Goal: Find specific page/section: Find specific page/section

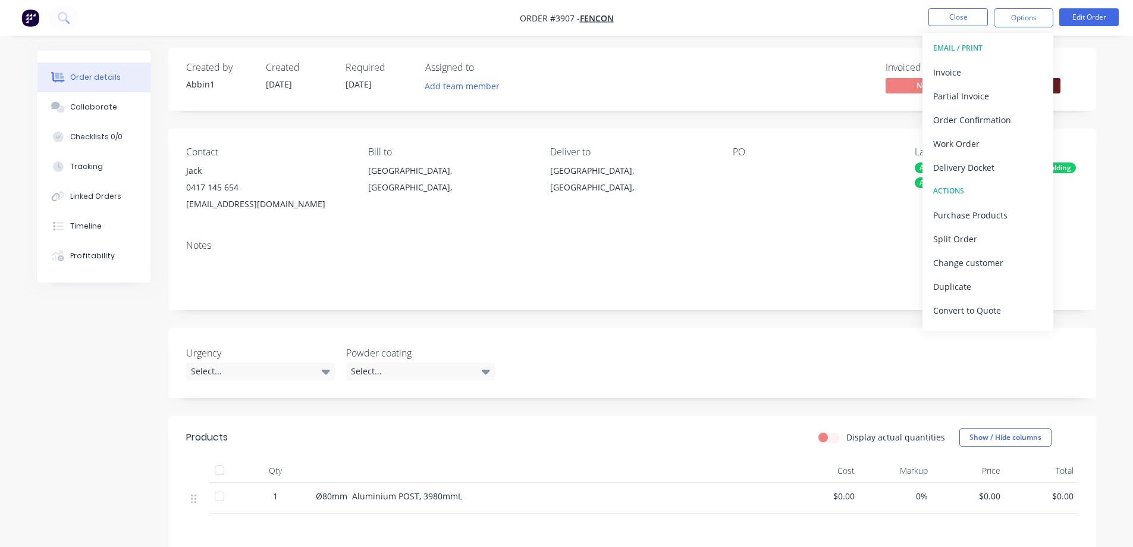
scroll to position [3, 0]
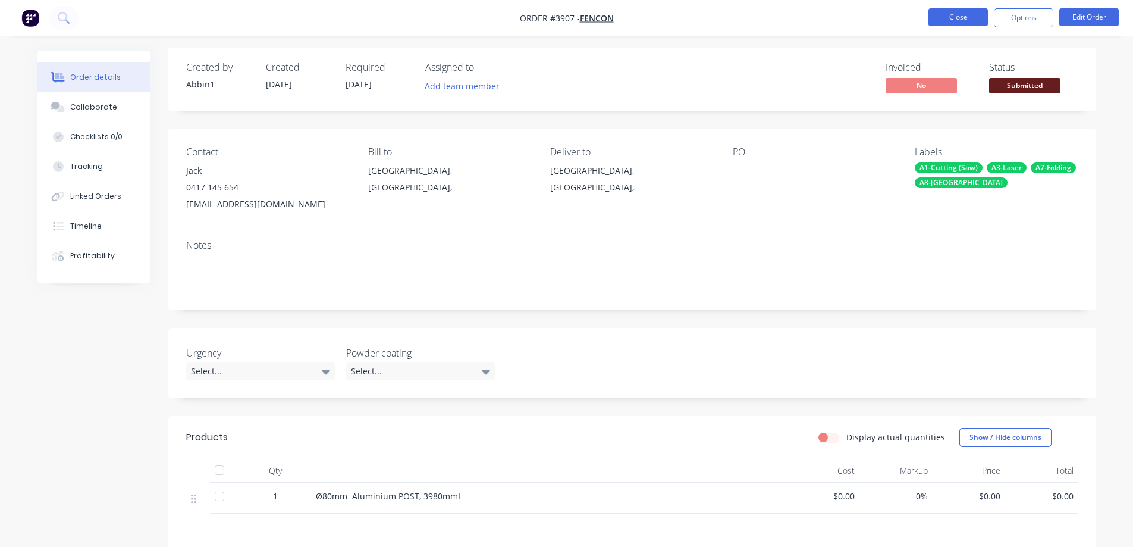
click at [976, 9] on button "Close" at bounding box center [958, 17] width 59 height 18
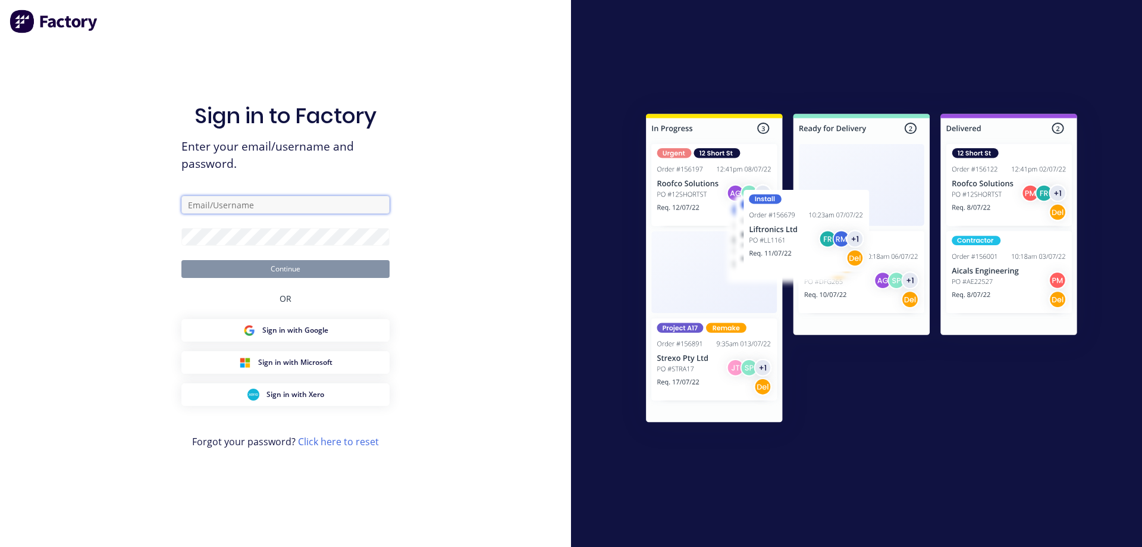
type input "[EMAIL_ADDRESS][DOMAIN_NAME]"
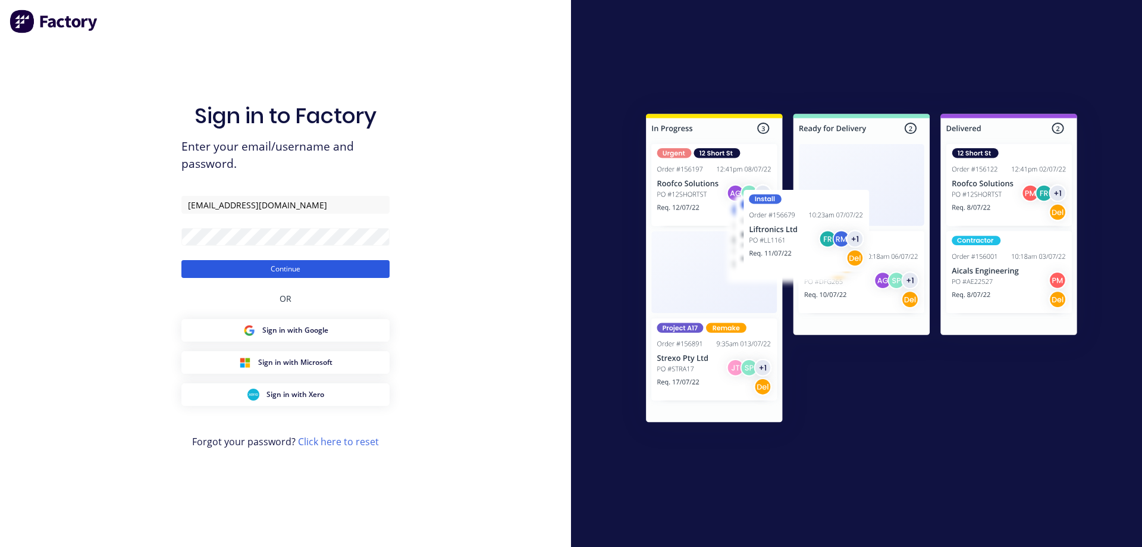
click at [310, 269] on button "Continue" at bounding box center [285, 269] width 208 height 18
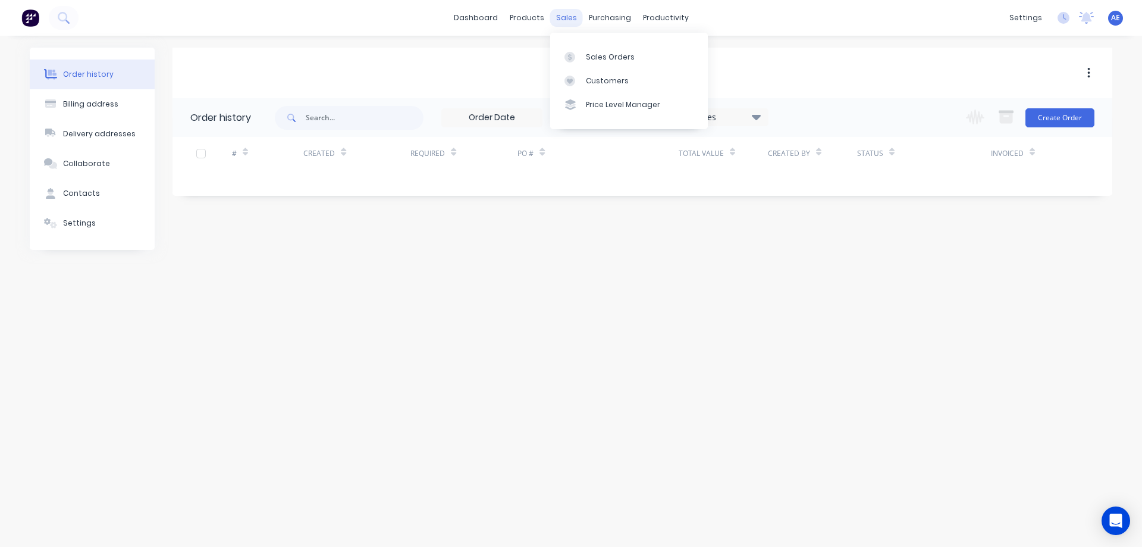
click at [570, 15] on div "sales" at bounding box center [566, 18] width 33 height 18
click at [598, 58] on div "Sales Orders" at bounding box center [610, 57] width 49 height 11
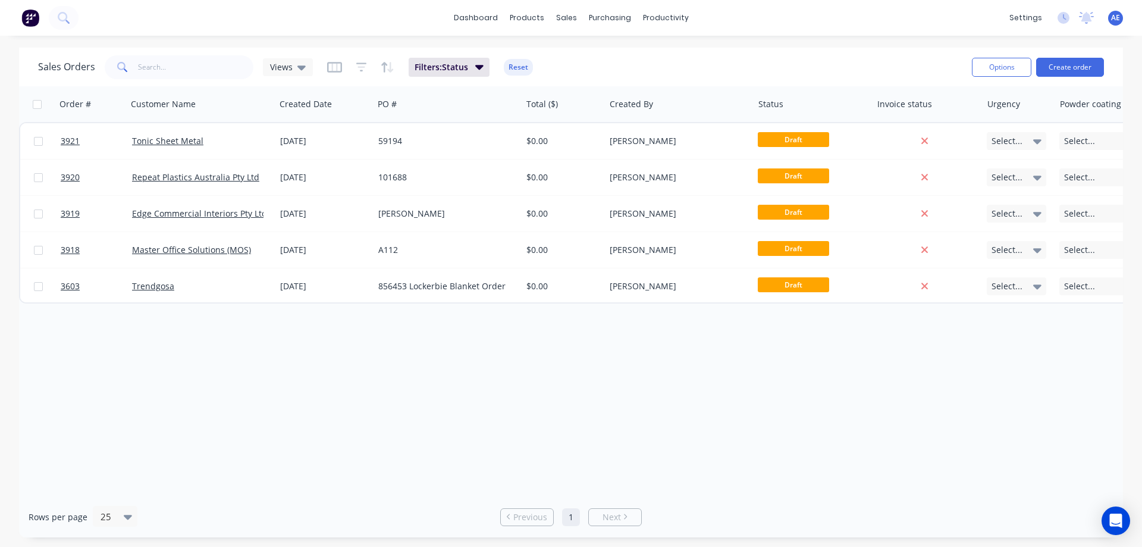
click at [366, 68] on div "Filters: Status Reset" at bounding box center [430, 67] width 206 height 19
click at [361, 68] on icon "button" at bounding box center [361, 67] width 11 height 12
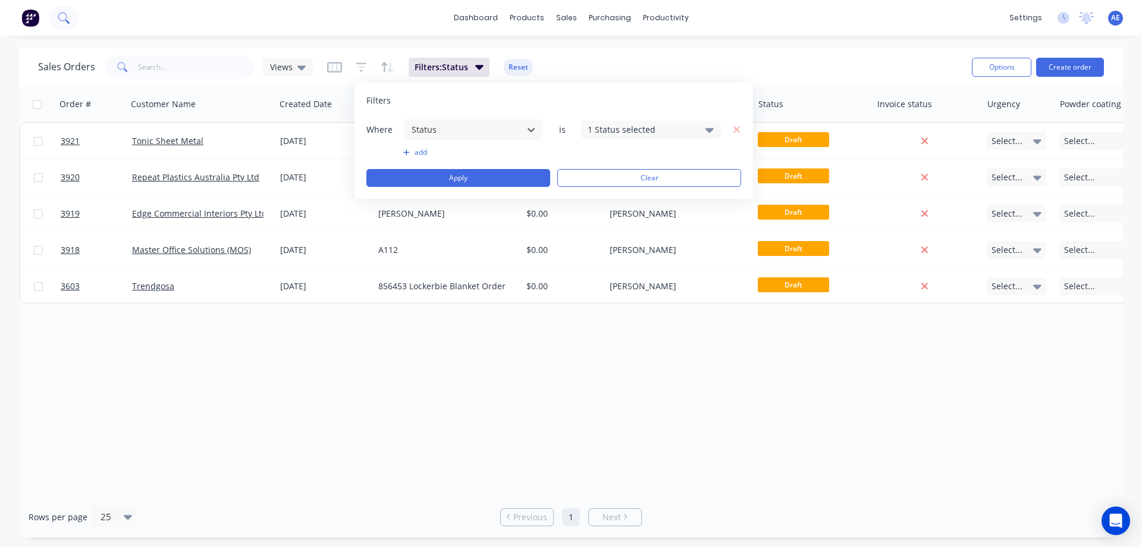
click at [61, 16] on icon at bounding box center [63, 17] width 11 height 11
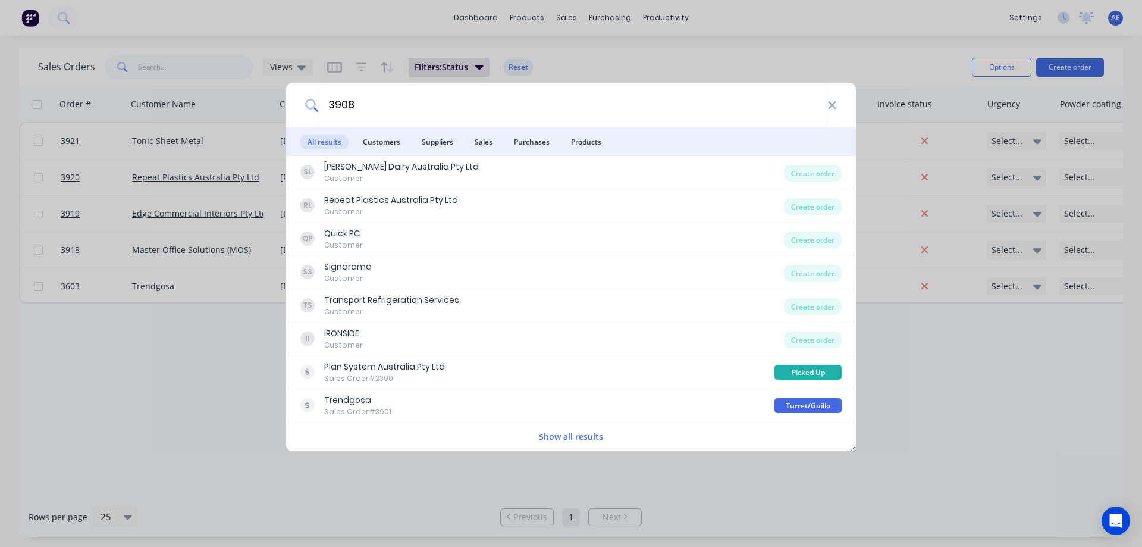
type input "3908"
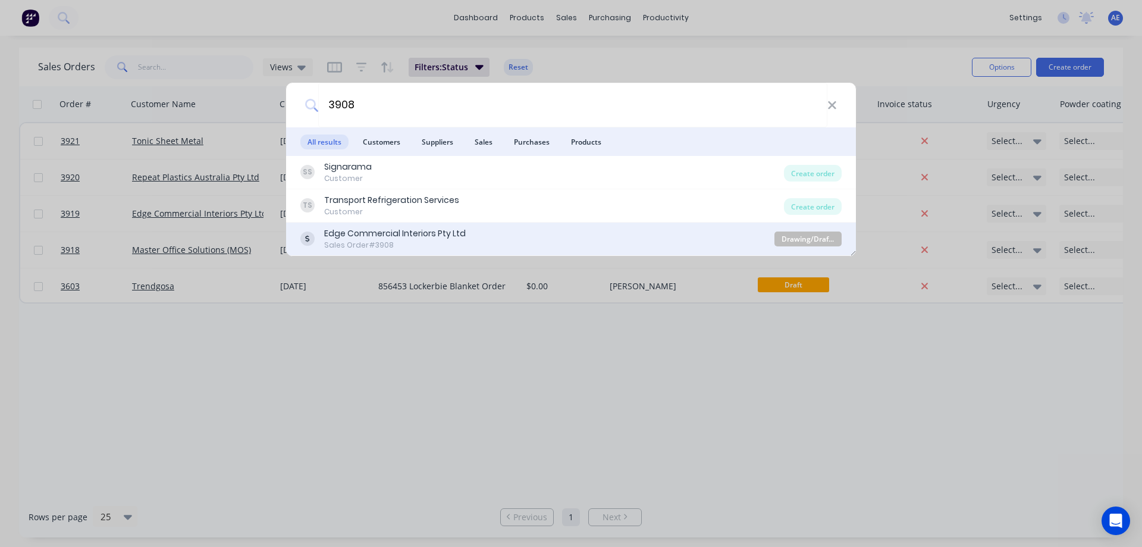
click at [374, 234] on div "Edge Commercial Interiors Pty Ltd" at bounding box center [395, 233] width 142 height 12
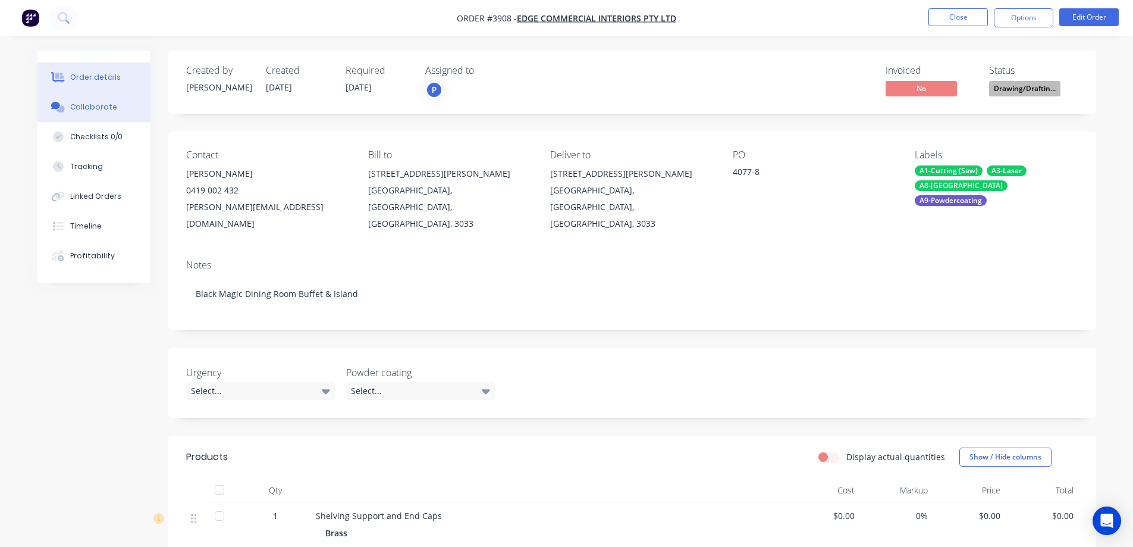
click at [94, 111] on div "Collaborate" at bounding box center [93, 107] width 47 height 11
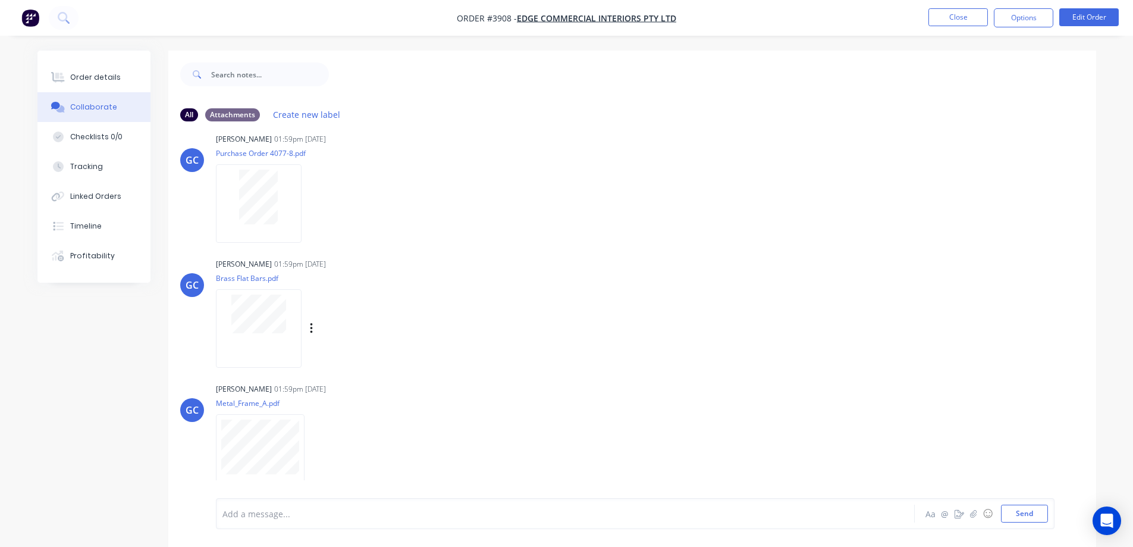
scroll to position [18, 0]
